Goal: Transaction & Acquisition: Book appointment/travel/reservation

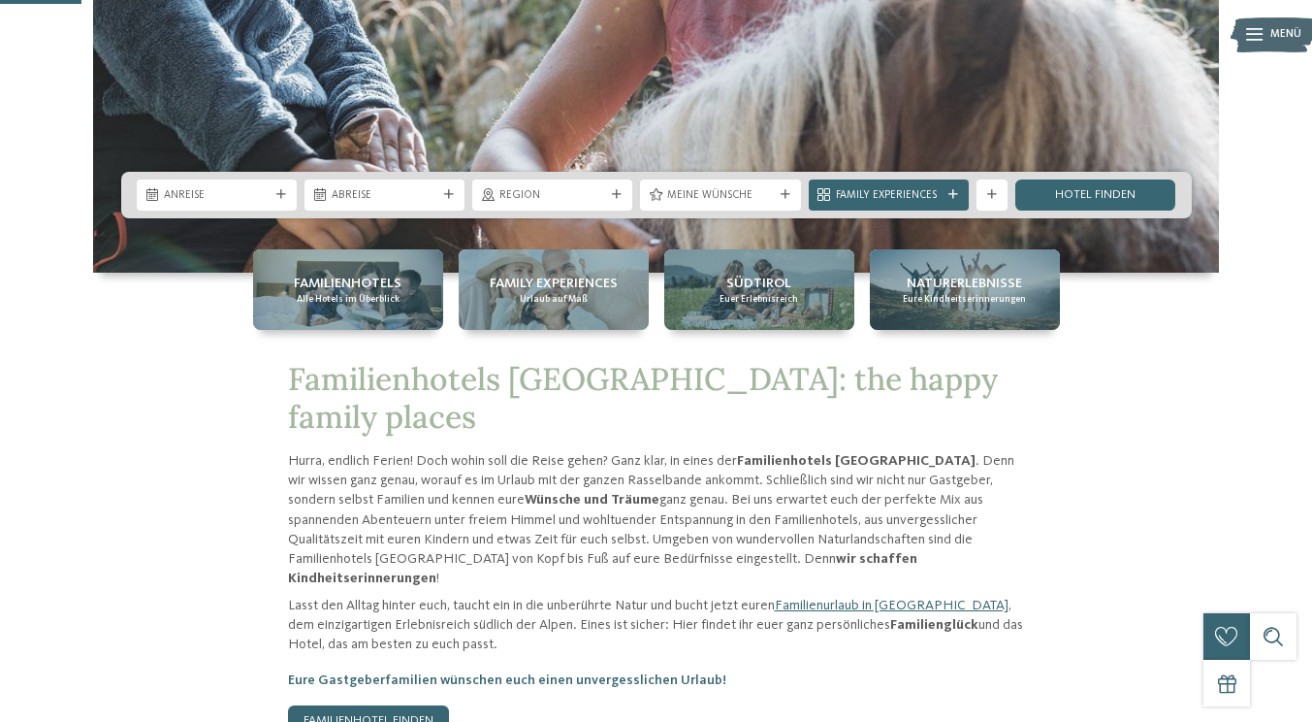
scroll to position [413, 0]
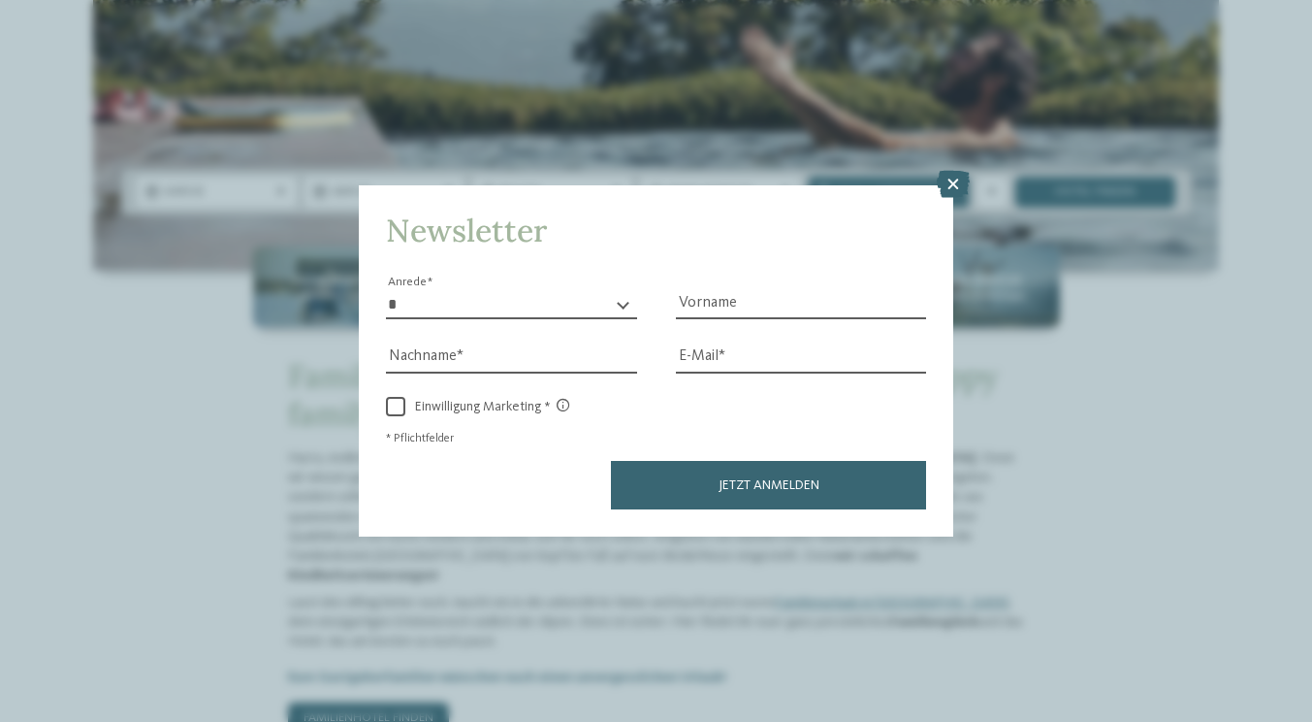
click at [696, 573] on div "Newsletter * **** **** ******* ****** Anrede Vorname Nachname Link" at bounding box center [656, 361] width 1312 height 722
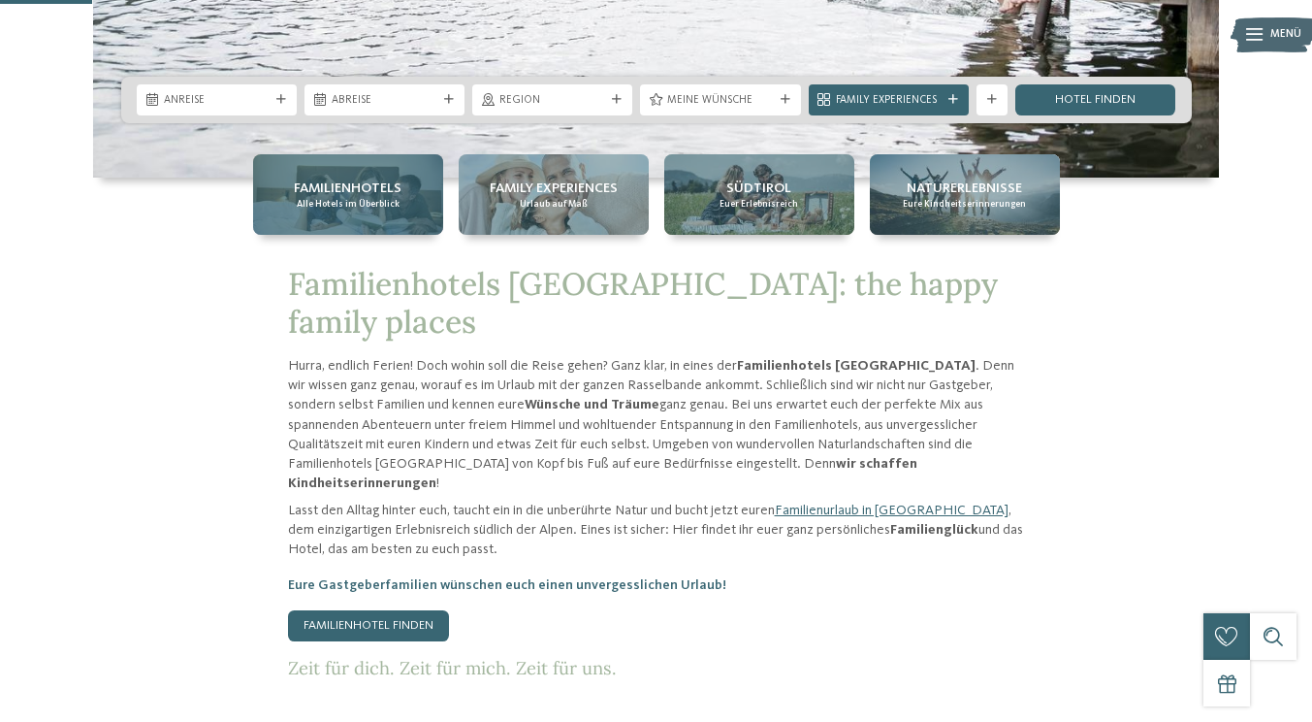
scroll to position [528, 0]
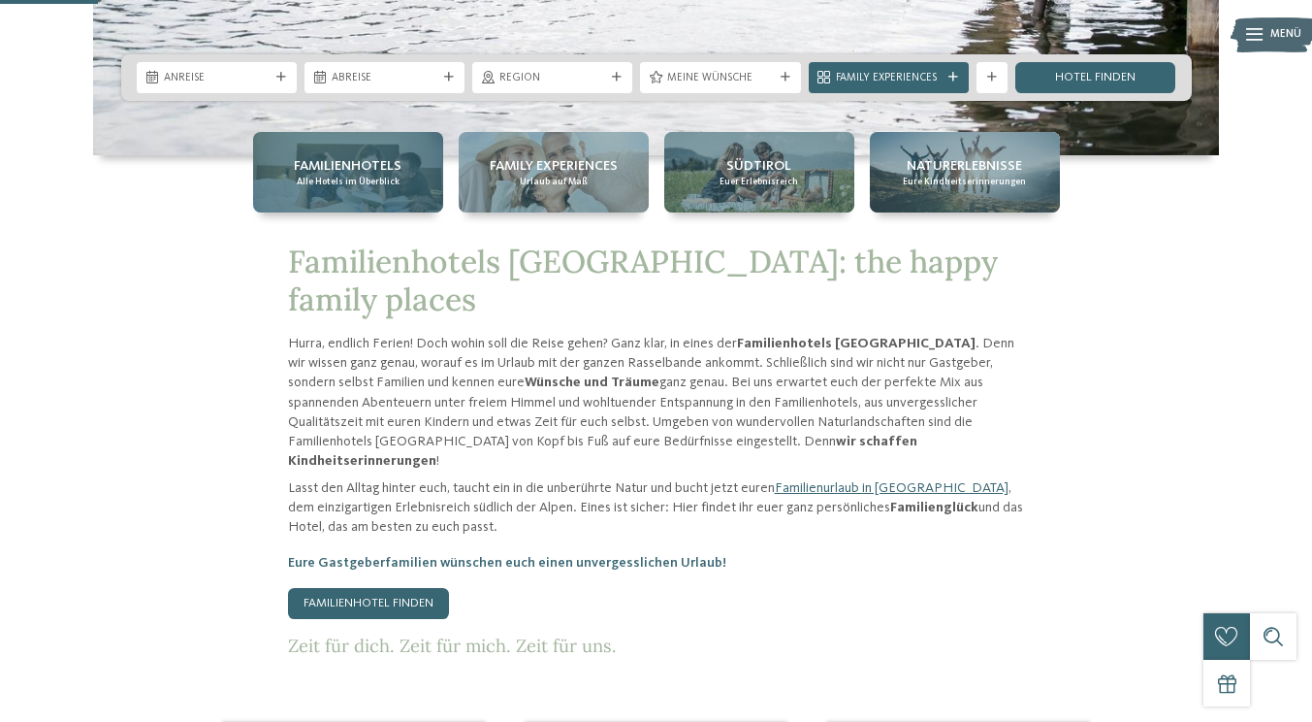
click at [318, 179] on span "Alle Hotels im Überblick" at bounding box center [348, 182] width 103 height 13
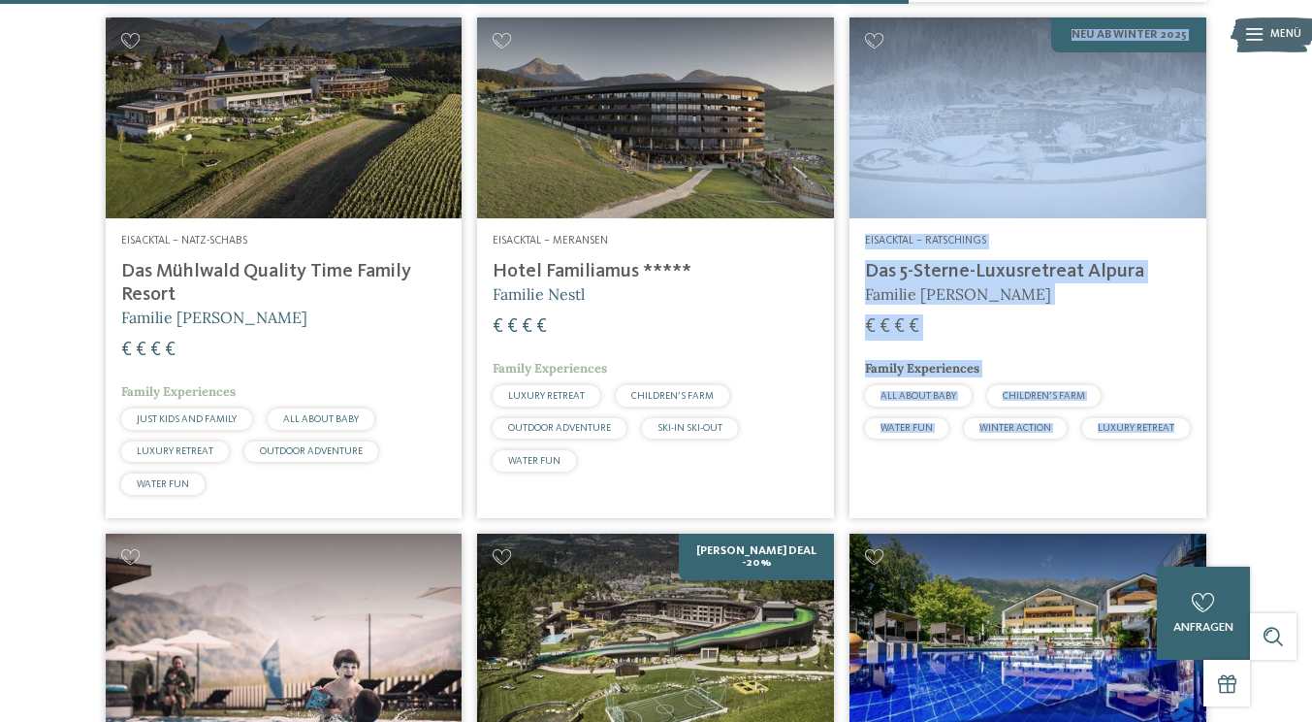
scroll to position [3291, 0]
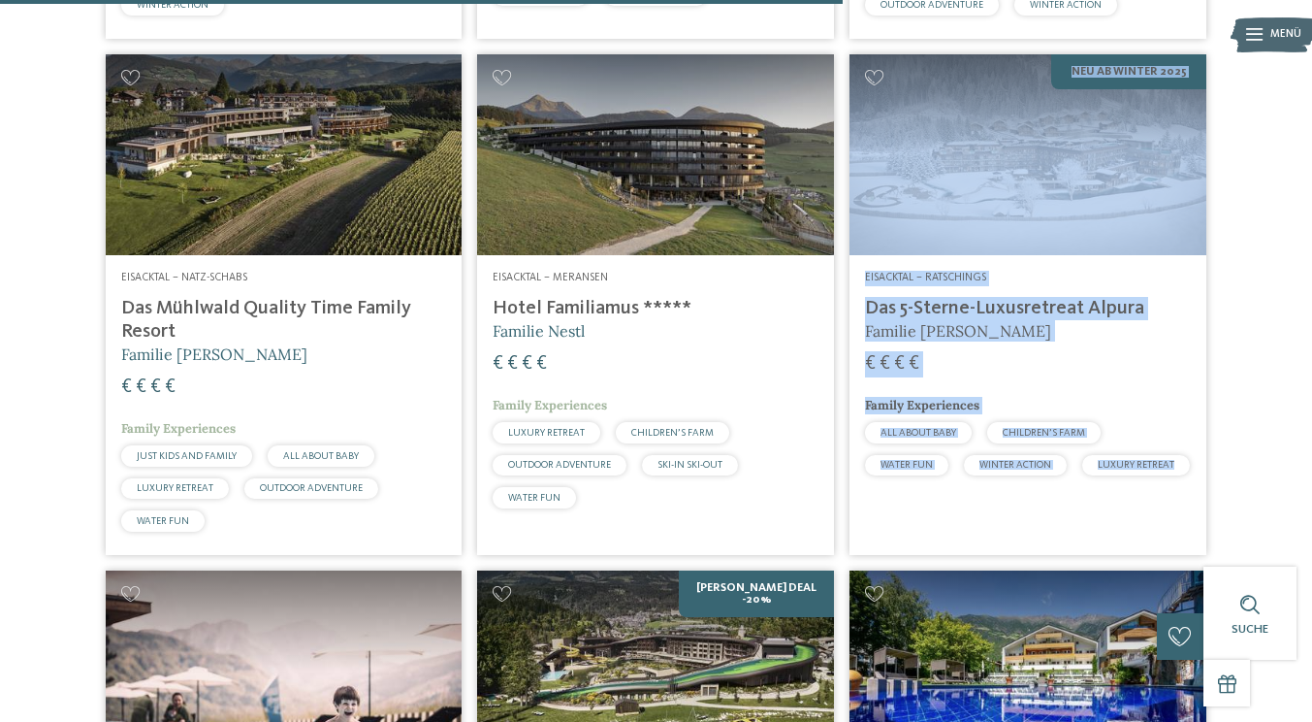
click at [607, 320] on h4 "Hotel Familiamus *****" at bounding box center [656, 308] width 326 height 23
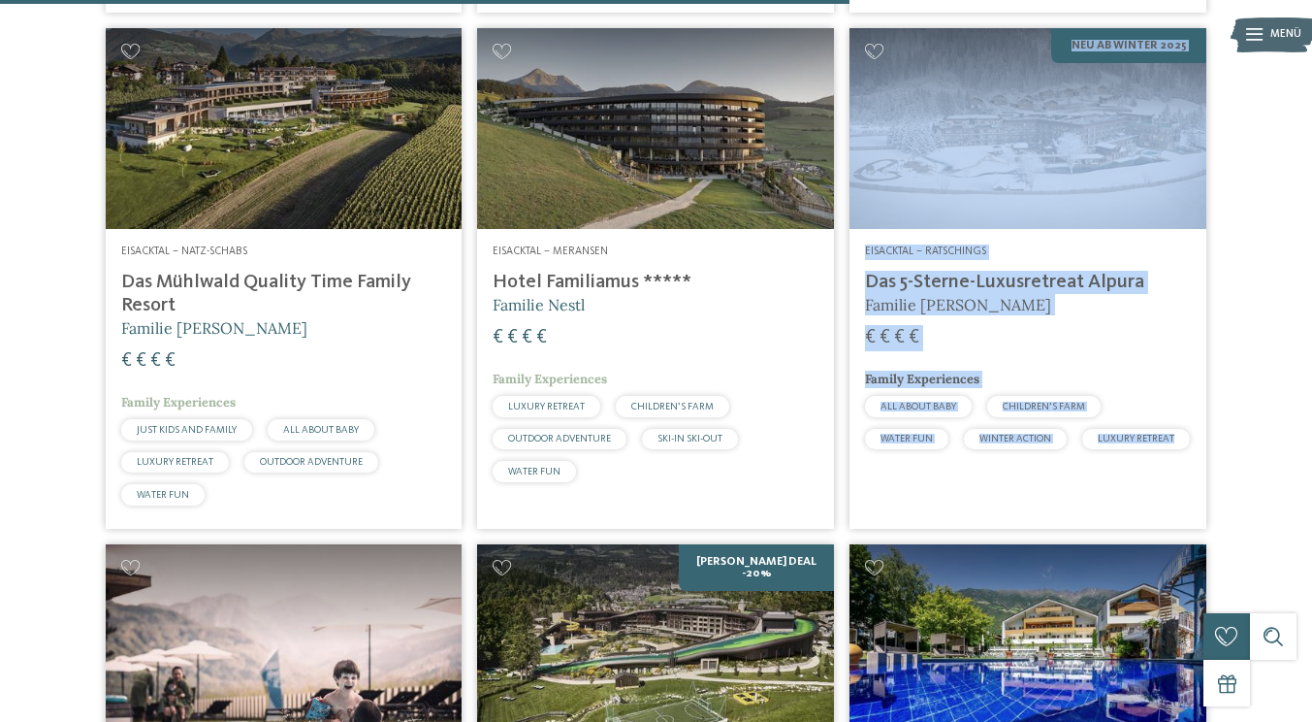
click at [549, 294] on h4 "Hotel Familiamus *****" at bounding box center [656, 282] width 326 height 23
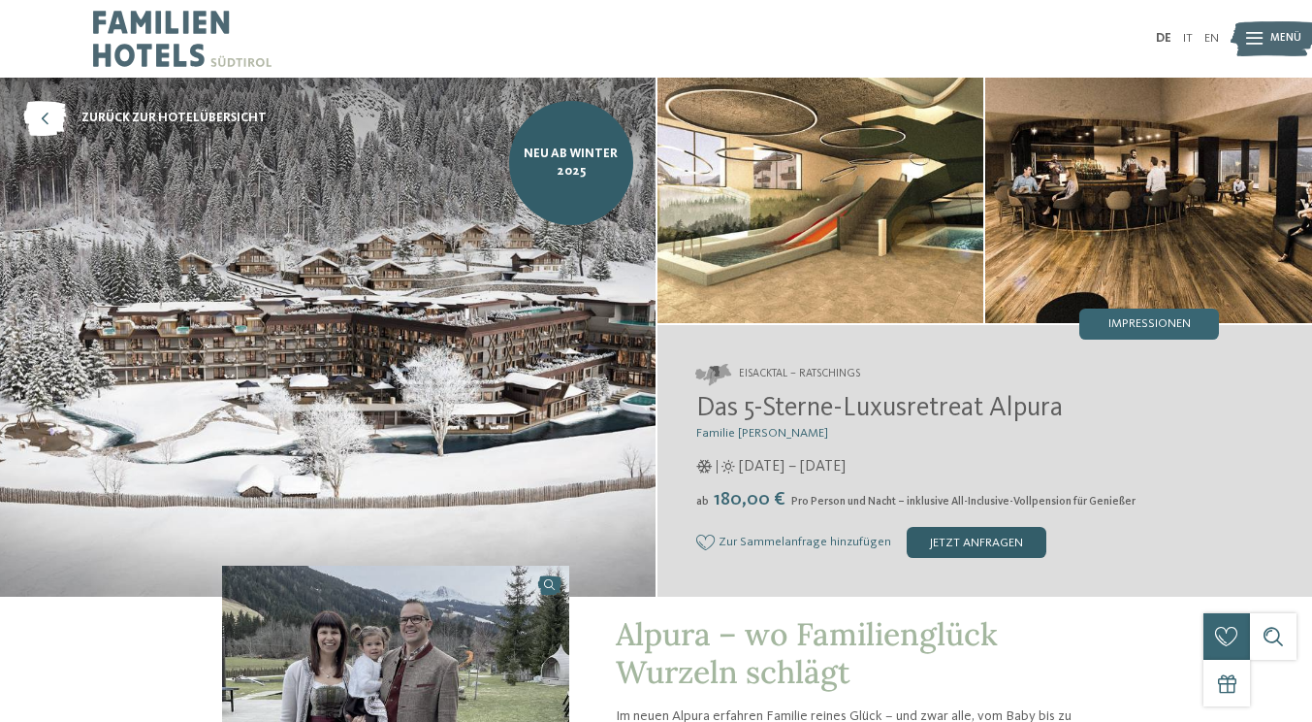
click at [959, 546] on div "jetzt anfragen" at bounding box center [977, 542] width 140 height 31
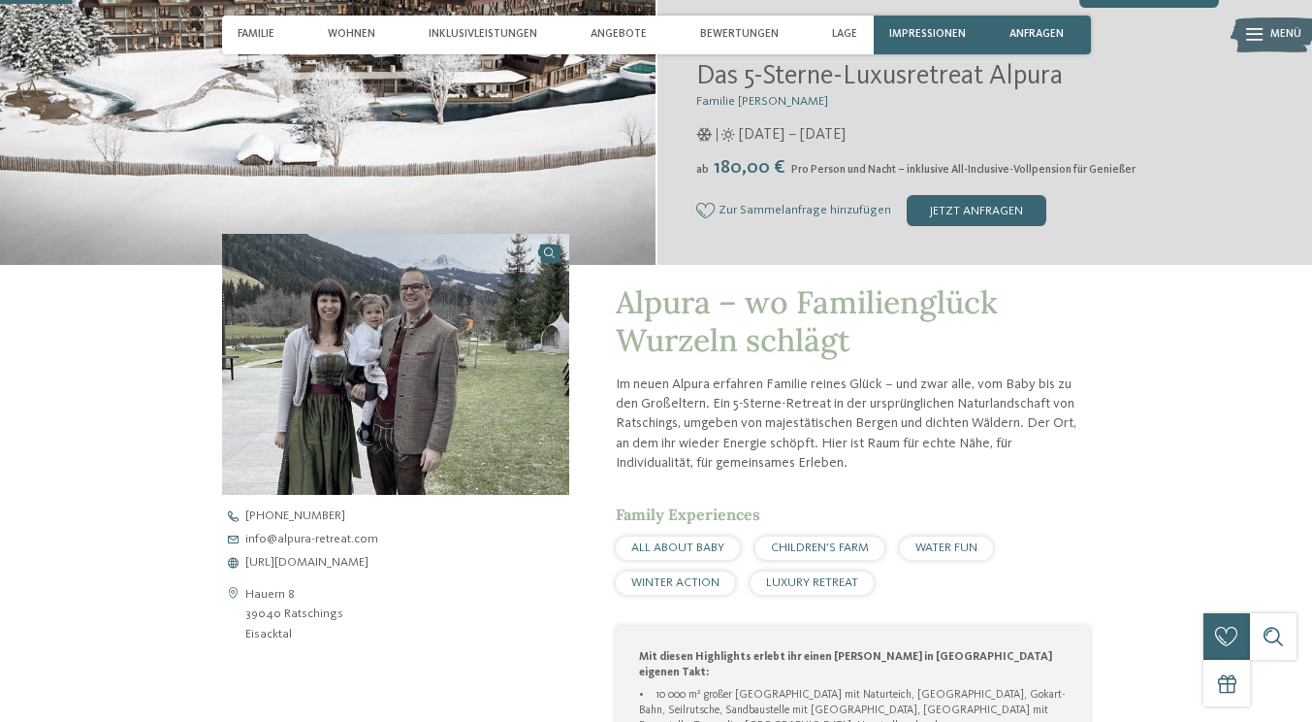
scroll to position [334, 0]
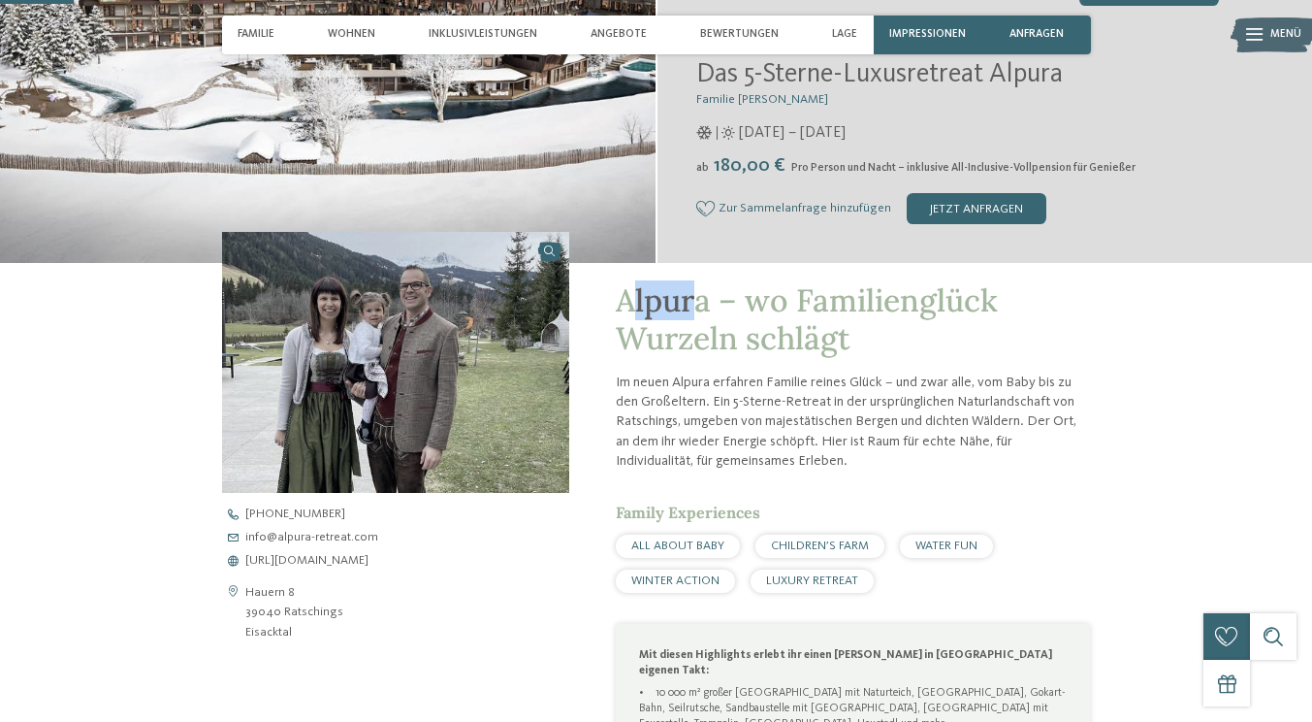
drag, startPoint x: 626, startPoint y: 300, endPoint x: 701, endPoint y: 305, distance: 75.8
click at [702, 304] on span "Alpura – wo Familienglück Wurzeln schlägt" at bounding box center [807, 318] width 382 height 77
click at [701, 305] on span "Alpura – wo Familienglück Wurzeln schlägt" at bounding box center [807, 318] width 382 height 77
drag, startPoint x: 622, startPoint y: 305, endPoint x: 689, endPoint y: 303, distance: 67.0
click at [689, 303] on span "Alpura – wo Familienglück Wurzeln schlägt" at bounding box center [807, 318] width 382 height 77
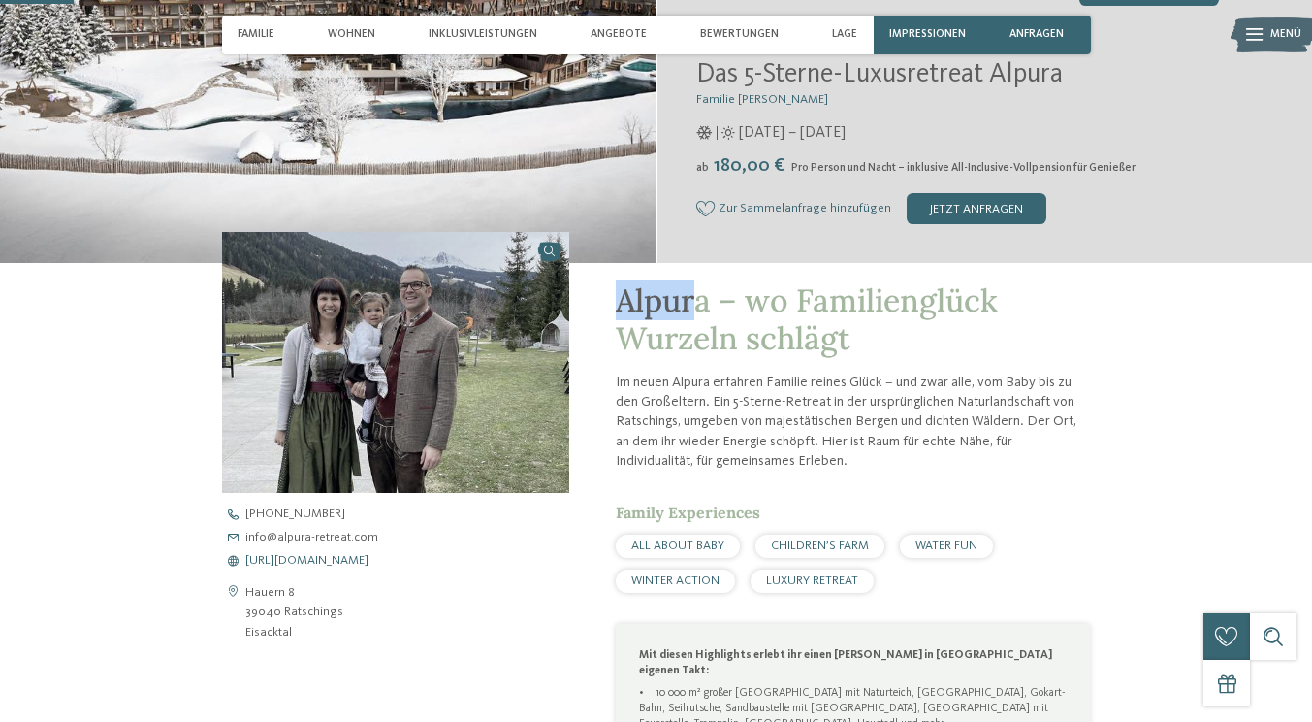
click at [369, 561] on span "https://www.alpura-retreat.com/" at bounding box center [306, 561] width 123 height 13
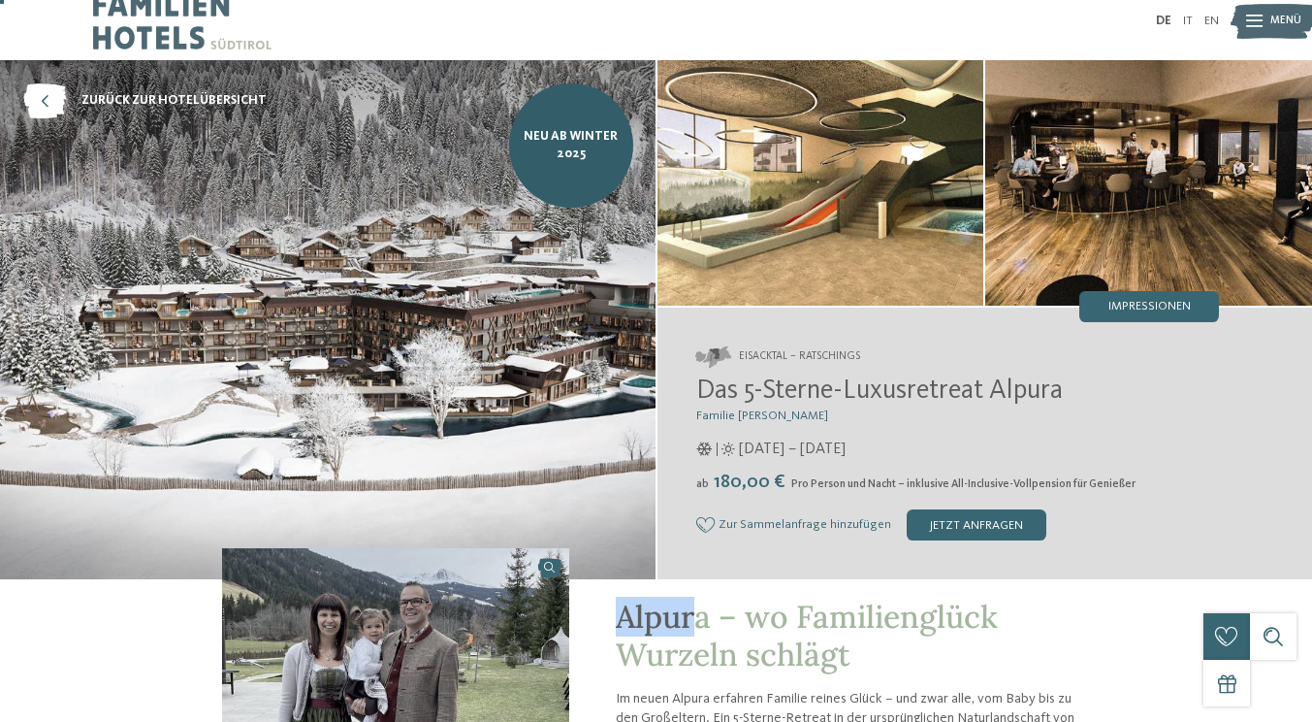
scroll to position [0, 0]
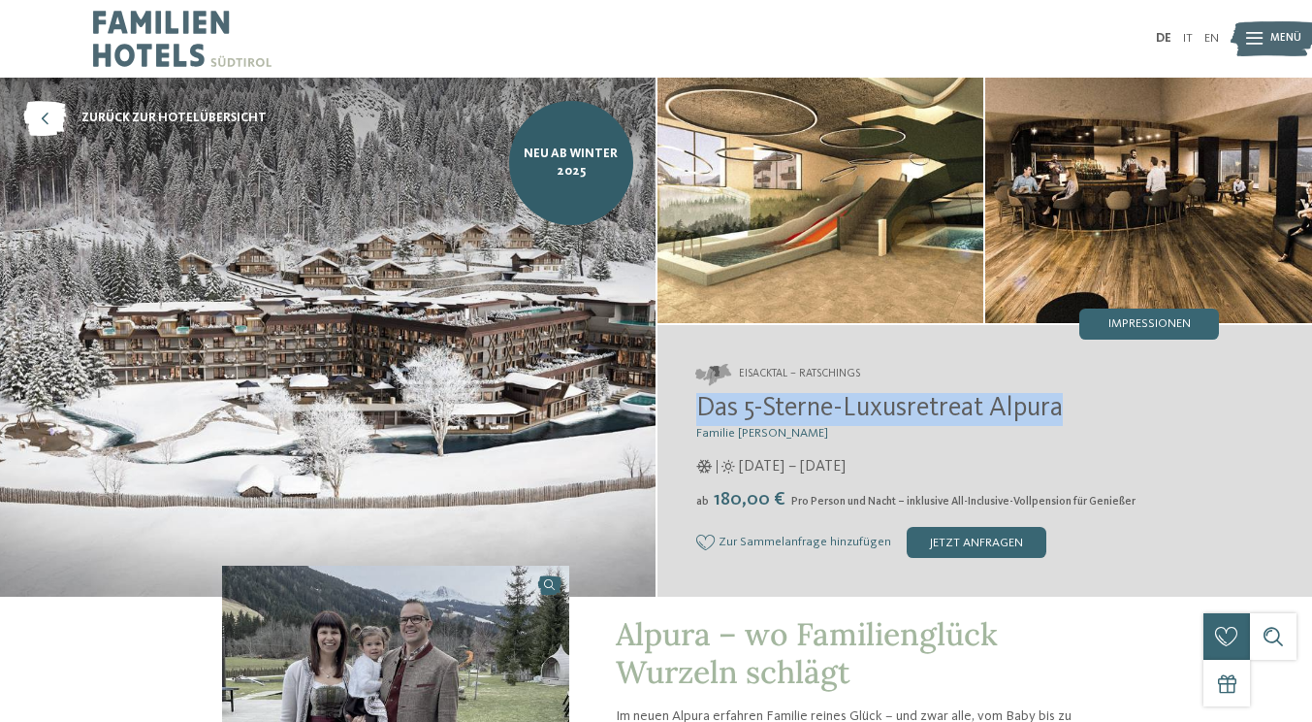
drag, startPoint x: 694, startPoint y: 411, endPoint x: 1073, endPoint y: 396, distance: 379.6
click at [1073, 396] on div "Eisacktal – Ratschings Das 5-Sterne-Luxusretreat Alpura Familie Eisendle 08.11.…" at bounding box center [986, 461] width 656 height 273
copy span "Das 5-Sterne-Luxusretreat Alpura"
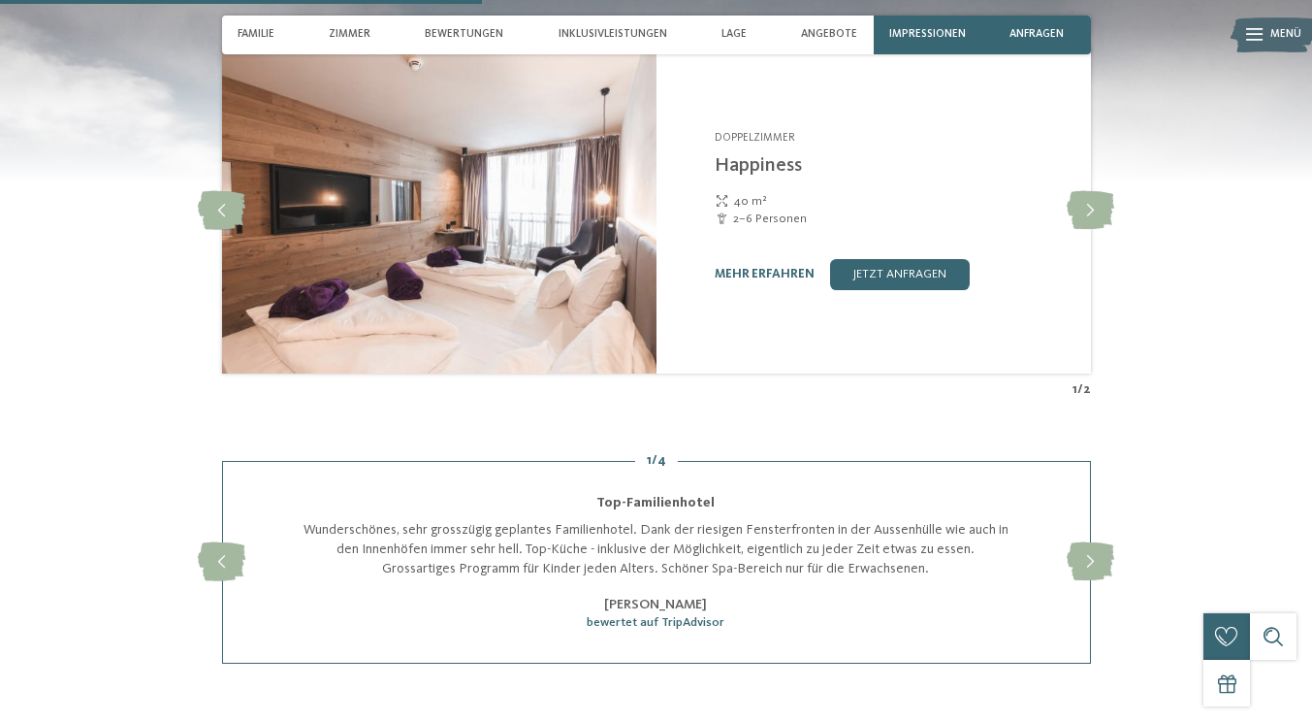
scroll to position [1897, 0]
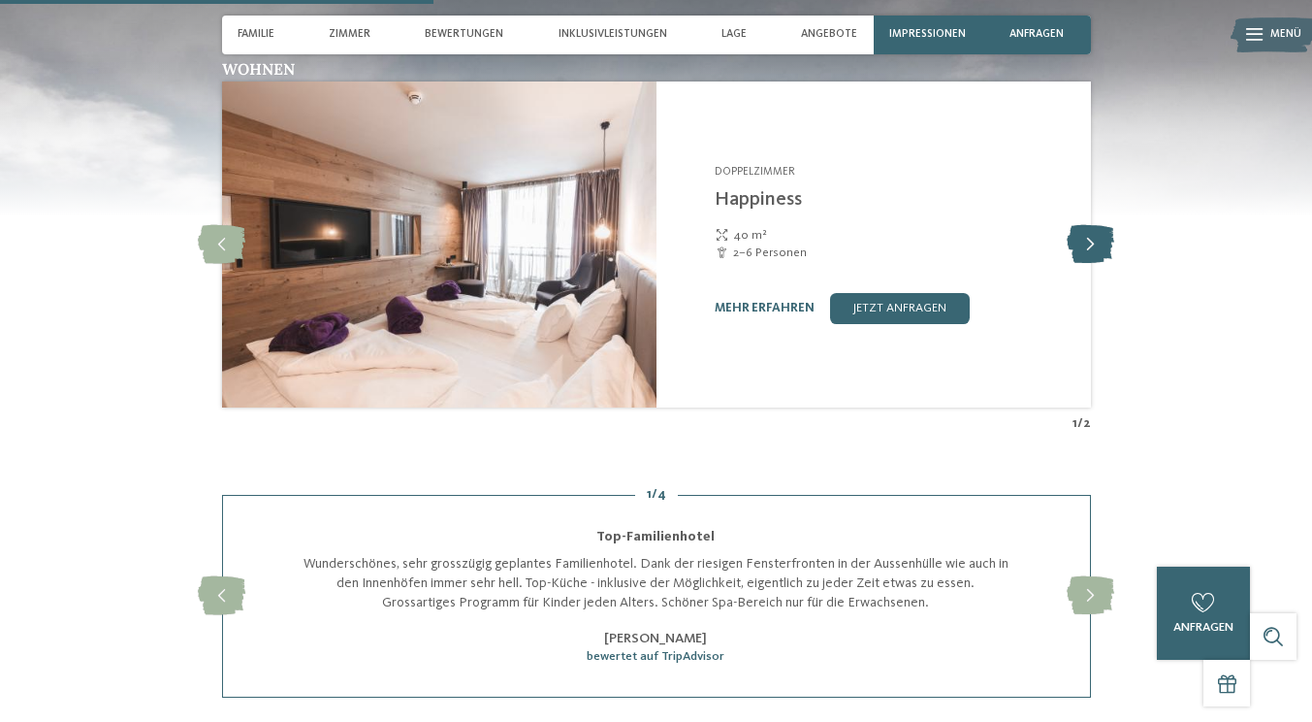
click at [1090, 239] on icon at bounding box center [1091, 244] width 48 height 39
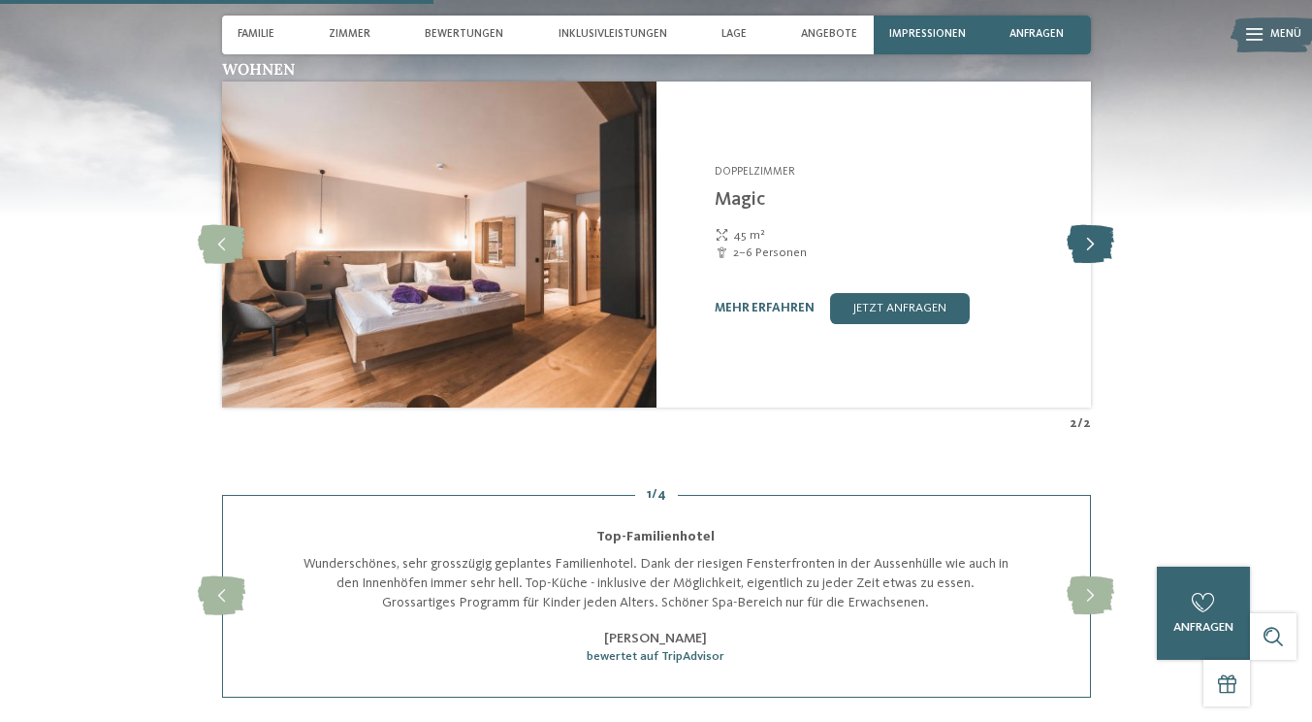
click at [1092, 239] on icon at bounding box center [1091, 244] width 48 height 39
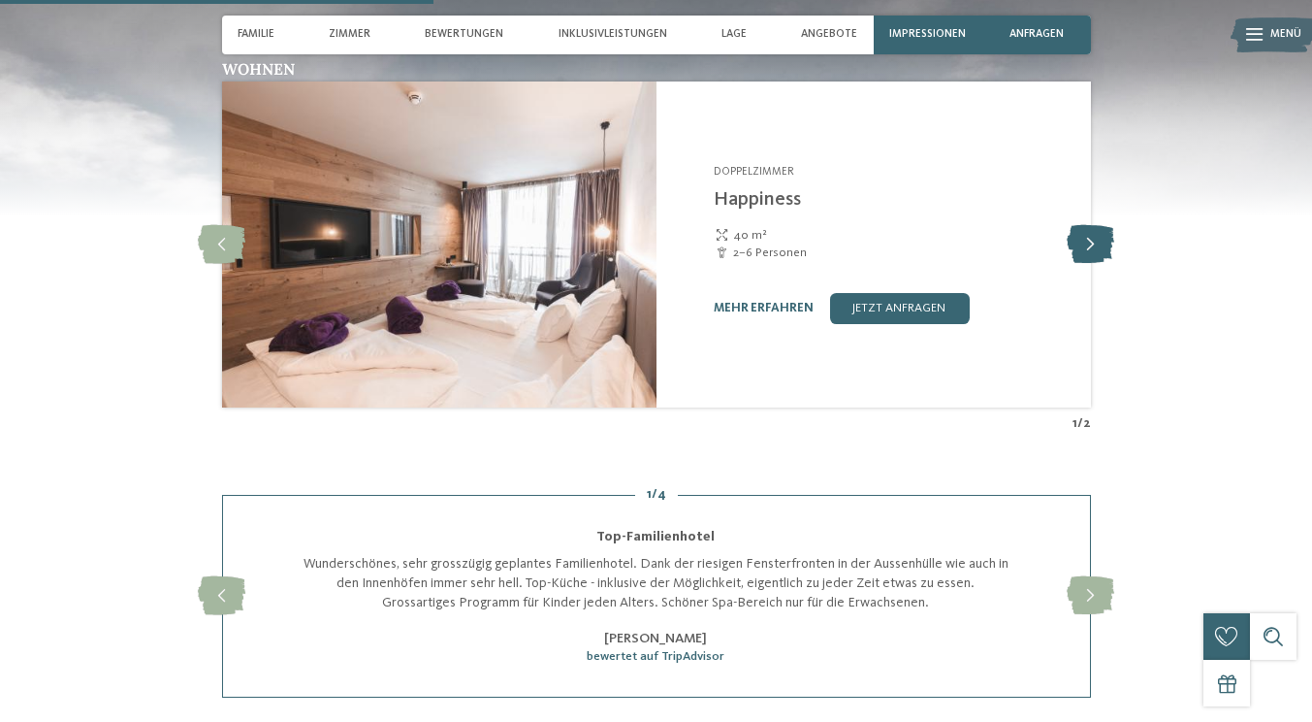
click at [1092, 239] on icon at bounding box center [1091, 244] width 48 height 39
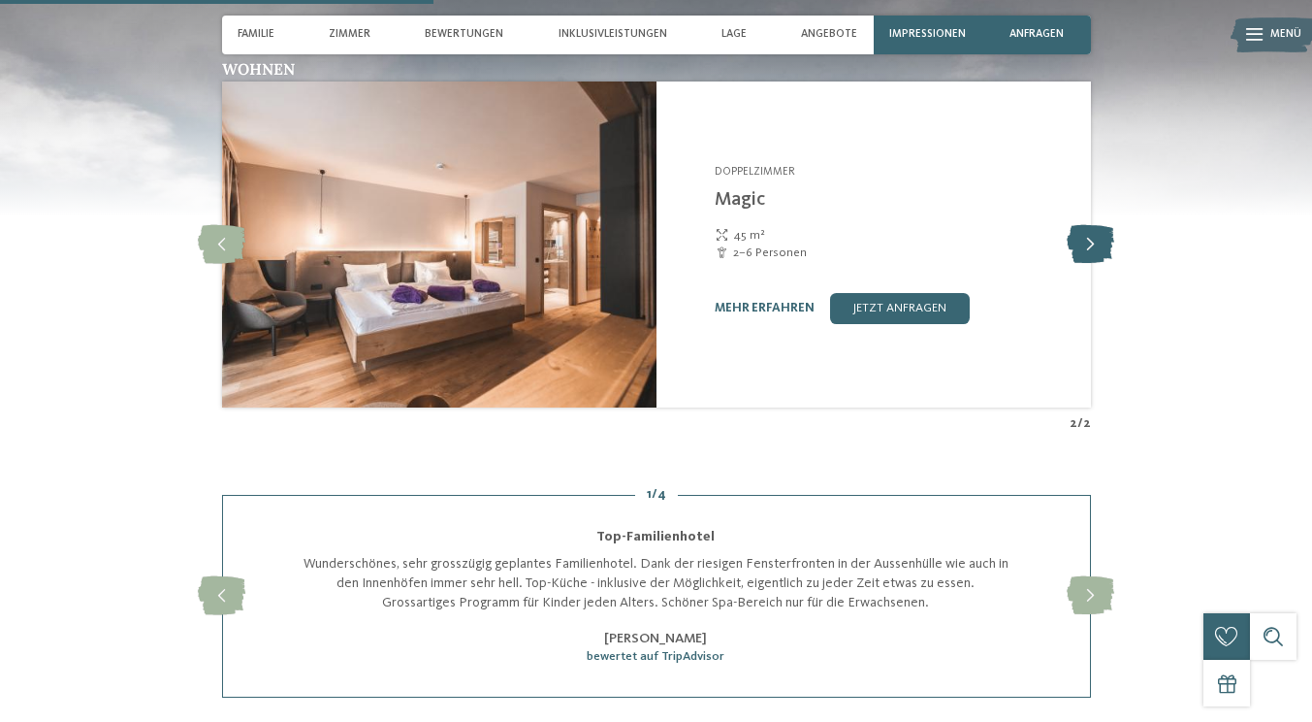
click at [1092, 240] on icon at bounding box center [1091, 244] width 48 height 39
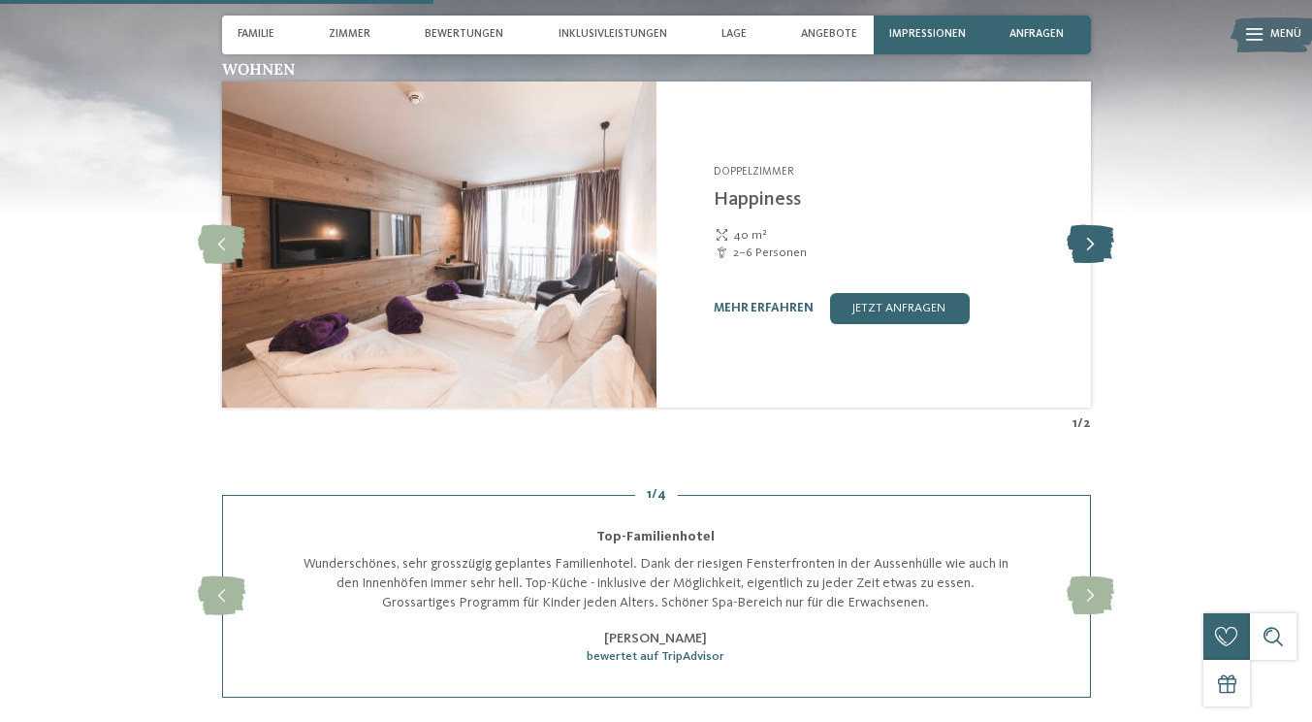
click at [1092, 240] on icon at bounding box center [1091, 244] width 48 height 39
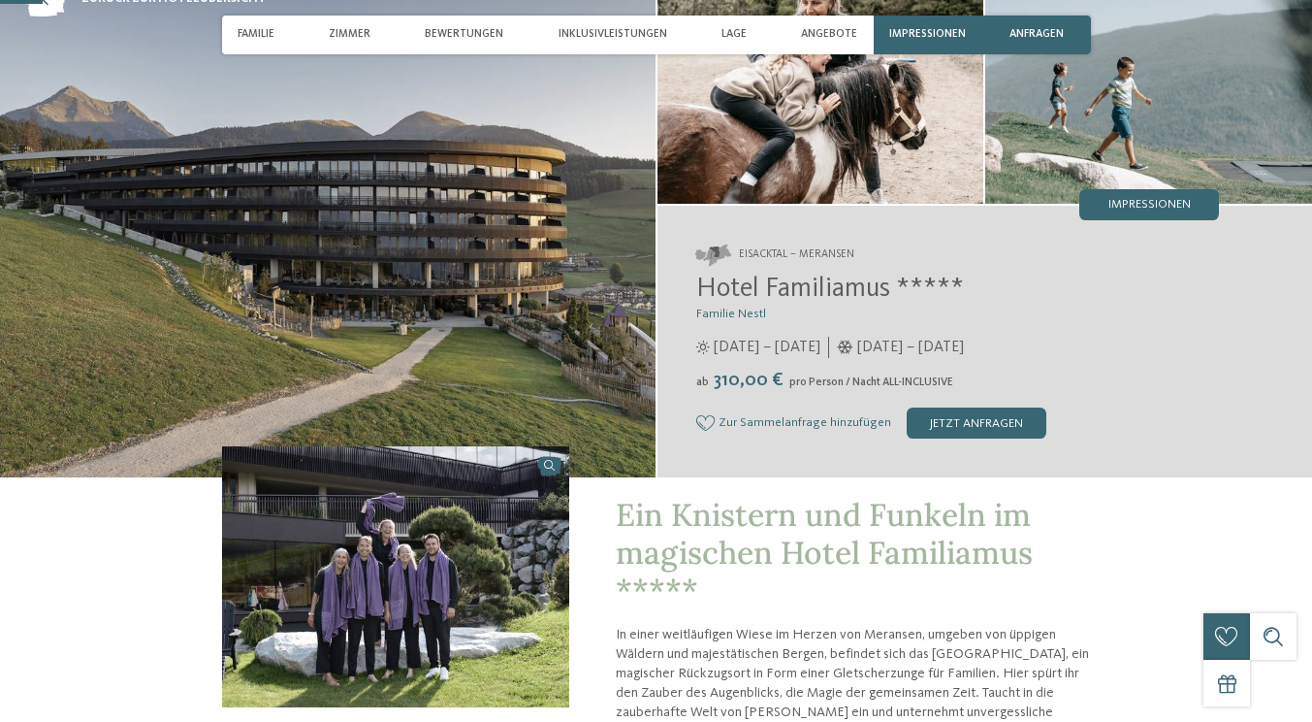
scroll to position [184, 0]
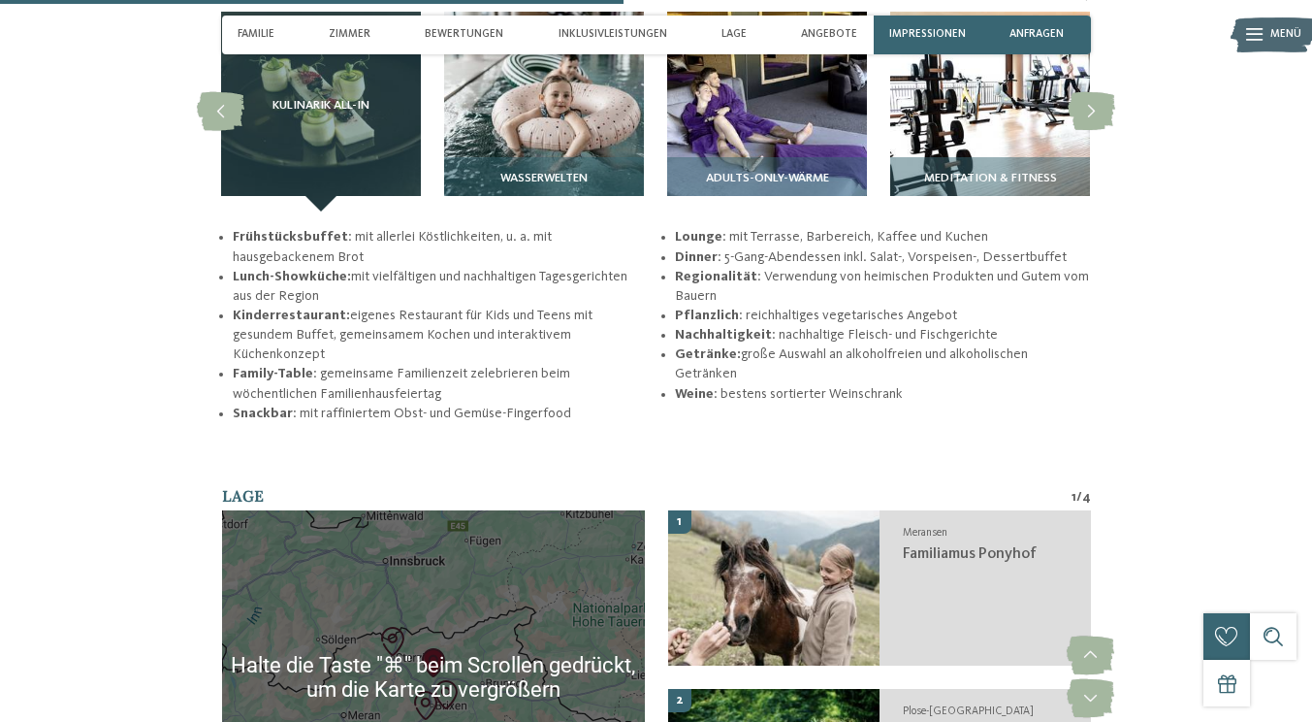
scroll to position [2658, 0]
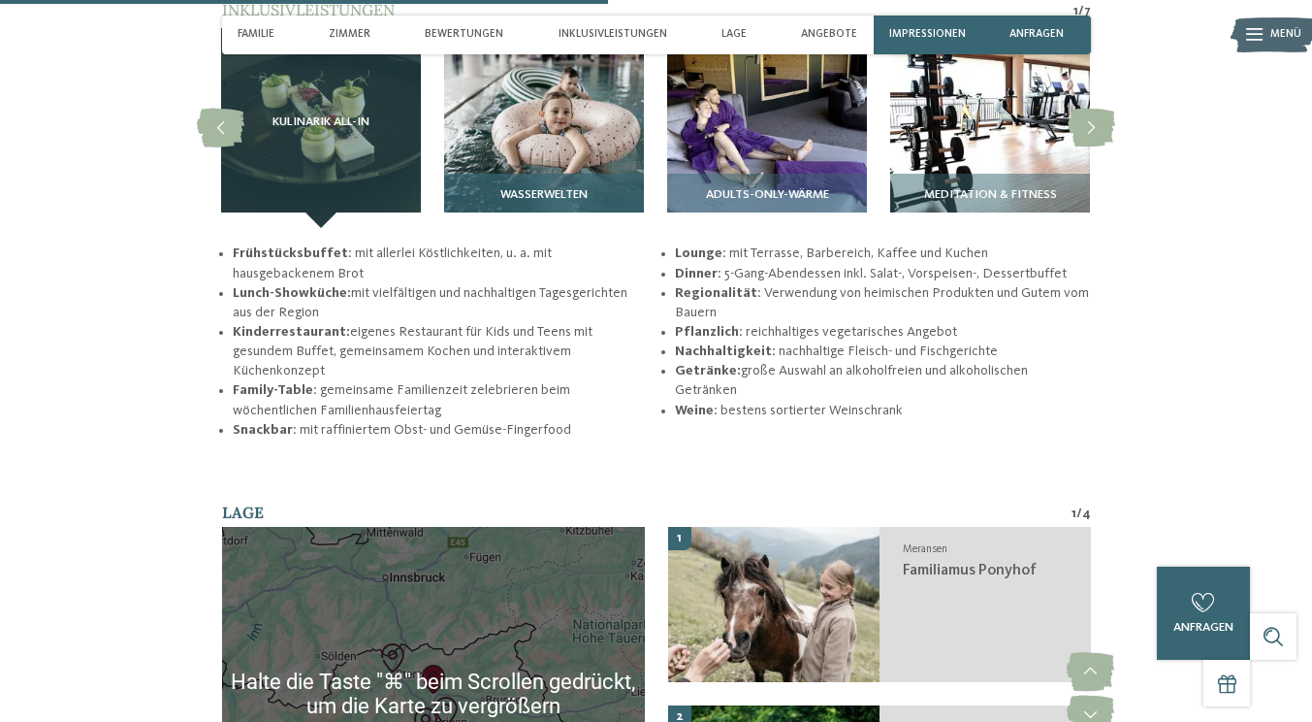
click at [524, 202] on span "Wasserwelten" at bounding box center [543, 195] width 87 height 14
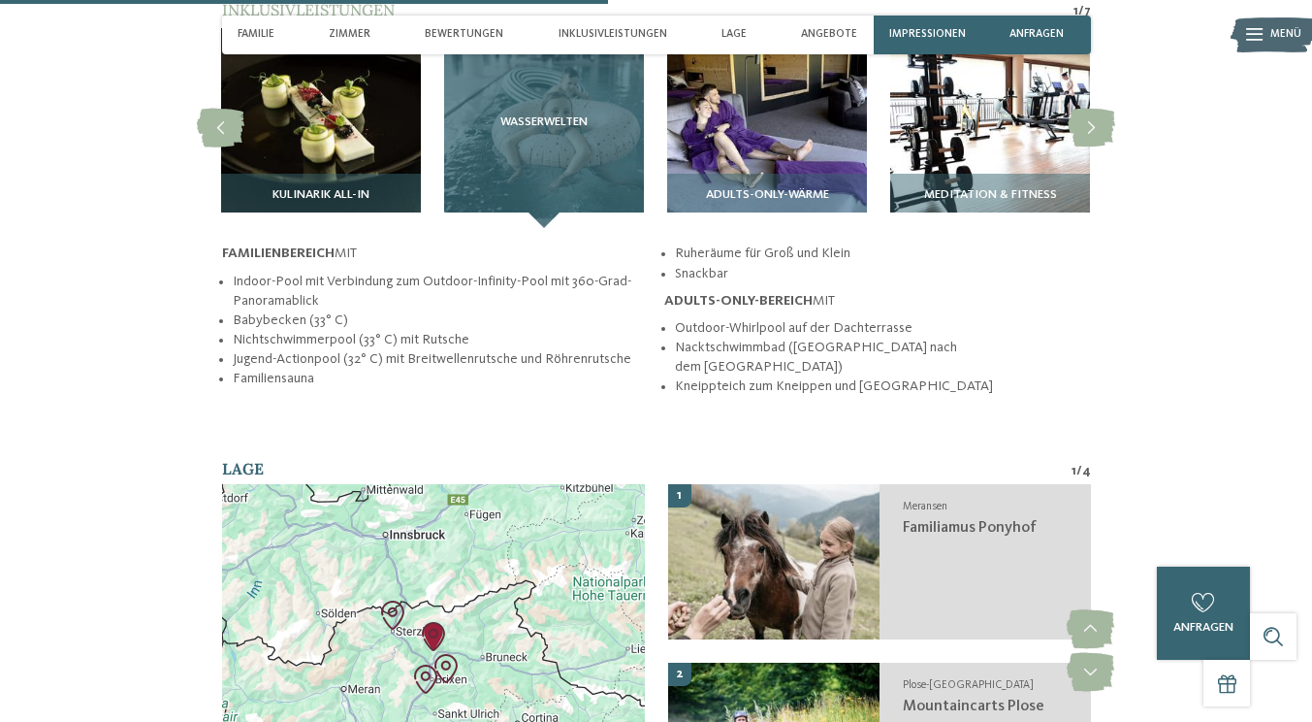
click at [541, 119] on span "Wasserwelten" at bounding box center [543, 122] width 87 height 14
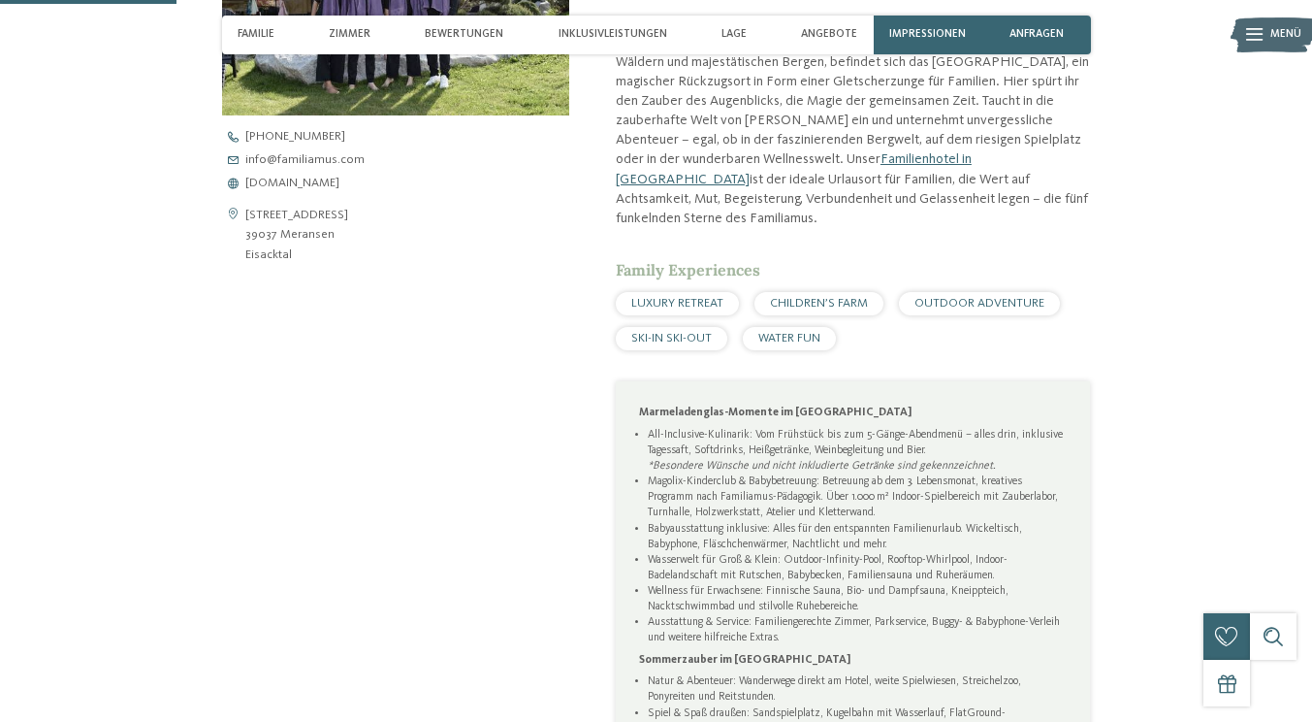
scroll to position [0, 0]
